Goal: Find specific page/section: Find specific page/section

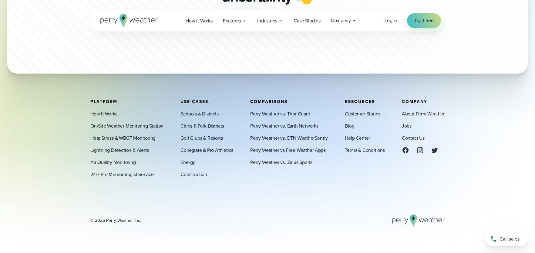
scroll to position [3563, 0]
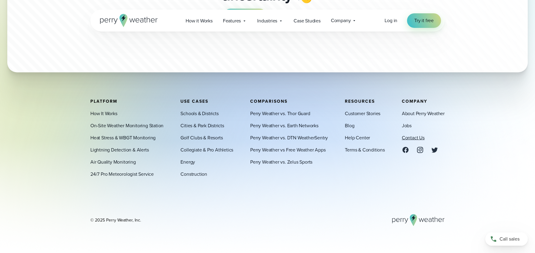
click at [416, 139] on link "Contact Us" at bounding box center [413, 137] width 23 height 7
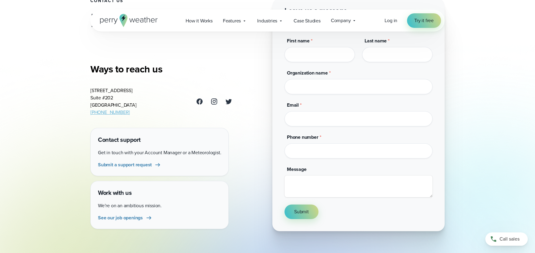
scroll to position [60, 0]
click at [114, 219] on span "See our job openings" at bounding box center [120, 217] width 45 height 7
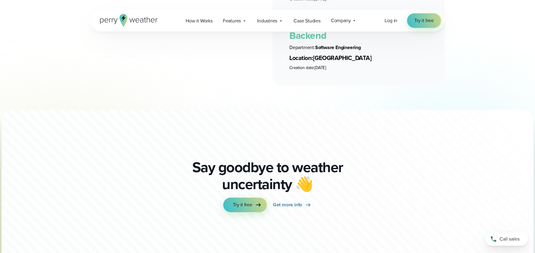
scroll to position [1396, 0]
